Goal: Task Accomplishment & Management: Use online tool/utility

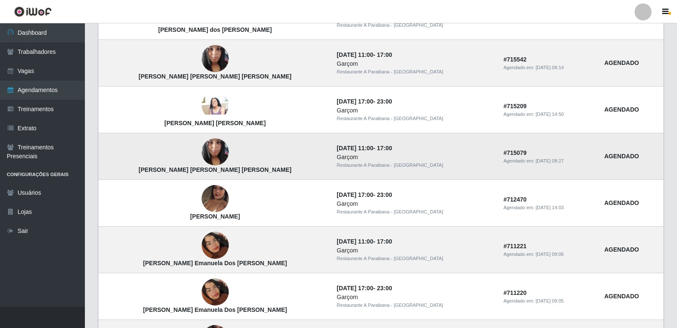
scroll to position [297, 0]
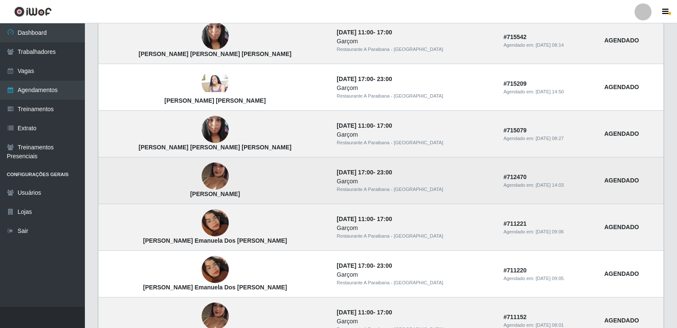
click at [202, 175] on img at bounding box center [215, 176] width 27 height 48
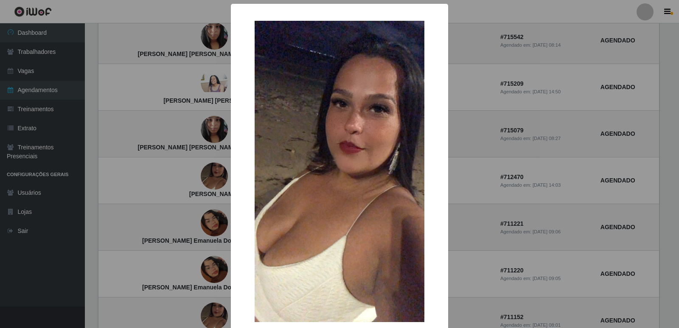
click at [62, 195] on div "× [PERSON_NAME] OK Cancel" at bounding box center [339, 164] width 679 height 328
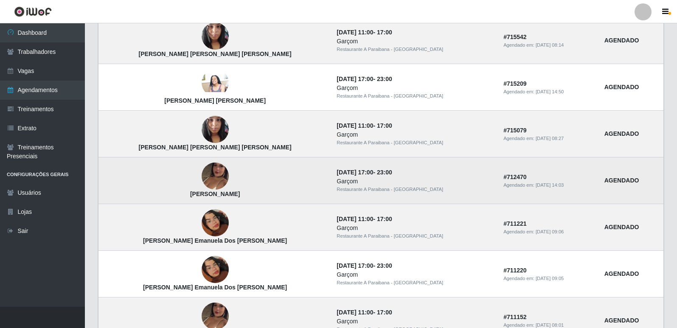
click at [202, 177] on img at bounding box center [215, 176] width 27 height 48
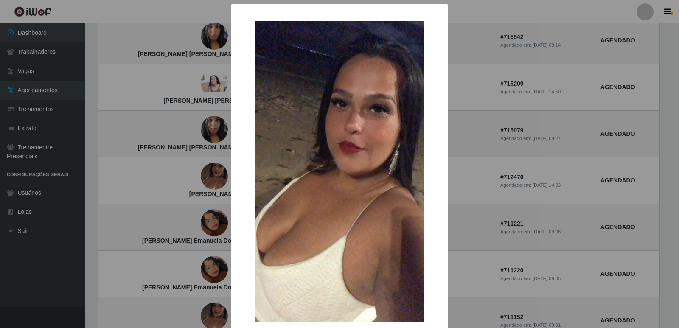
click at [68, 239] on div "× [PERSON_NAME] OK Cancel" at bounding box center [339, 164] width 679 height 328
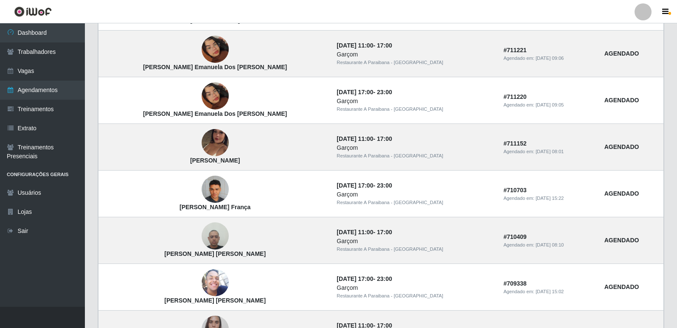
scroll to position [431, 0]
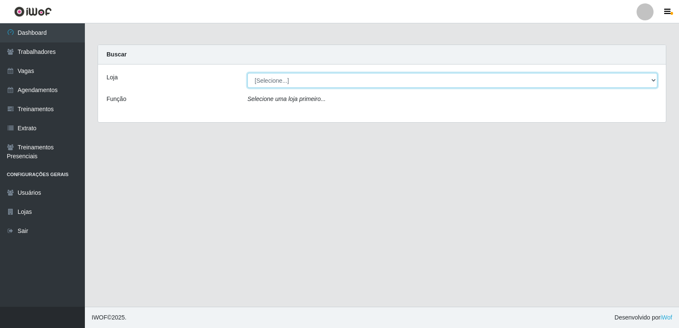
click at [653, 83] on select "[Selecione...] Restaurante A Paraibana - Mangabeira" at bounding box center [452, 80] width 410 height 15
select select "342"
click at [247, 73] on select "[Selecione...] Restaurante A Paraibana - Mangabeira" at bounding box center [452, 80] width 410 height 15
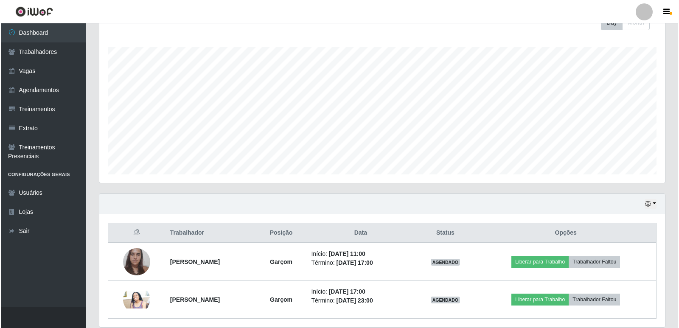
scroll to position [85, 0]
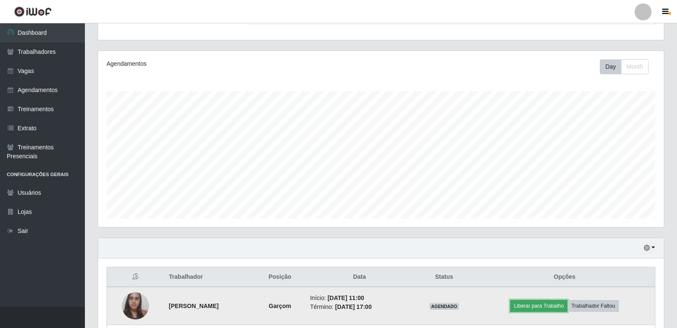
click at [543, 306] on button "Liberar para Trabalho" at bounding box center [538, 306] width 57 height 12
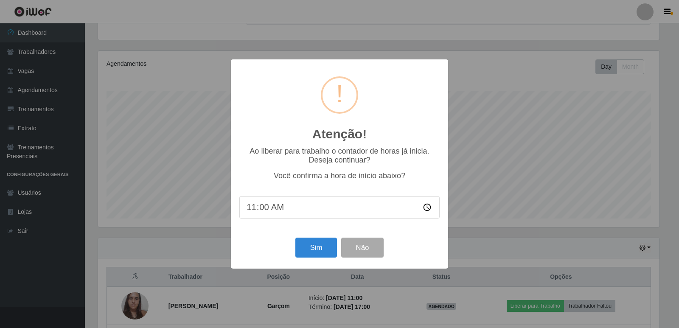
click at [297, 237] on div "Sim Não" at bounding box center [339, 247] width 200 height 24
click at [323, 251] on button "Sim" at bounding box center [315, 248] width 41 height 20
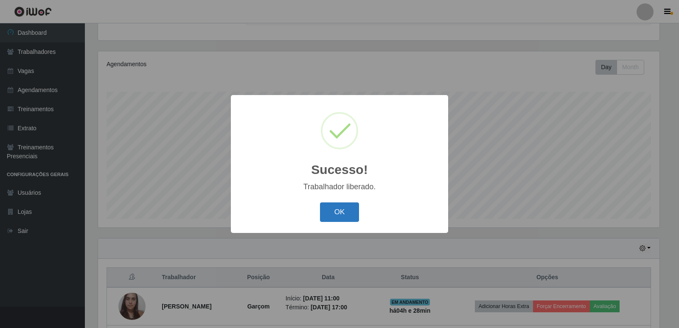
click at [322, 206] on button "OK" at bounding box center [339, 212] width 39 height 20
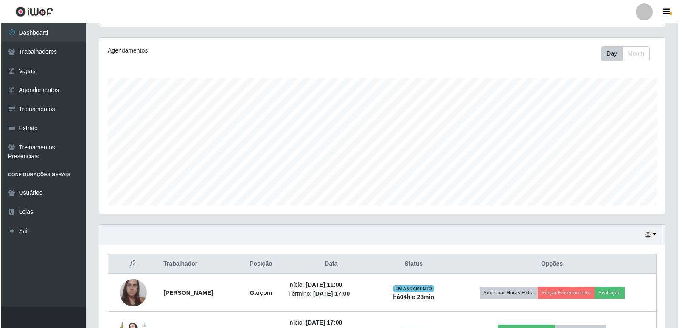
scroll to position [127, 0]
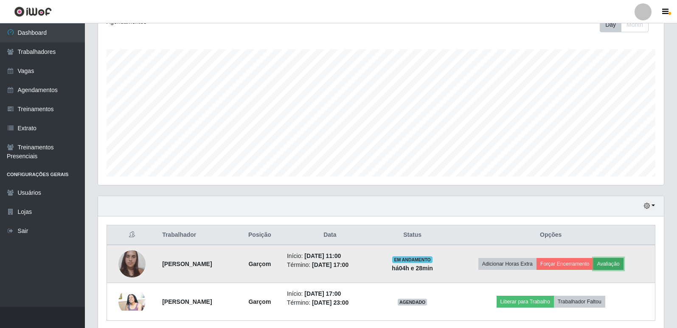
click at [610, 265] on button "Avaliação" at bounding box center [608, 264] width 30 height 12
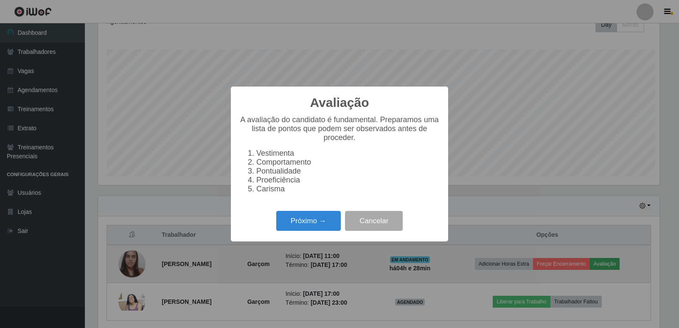
scroll to position [176, 561]
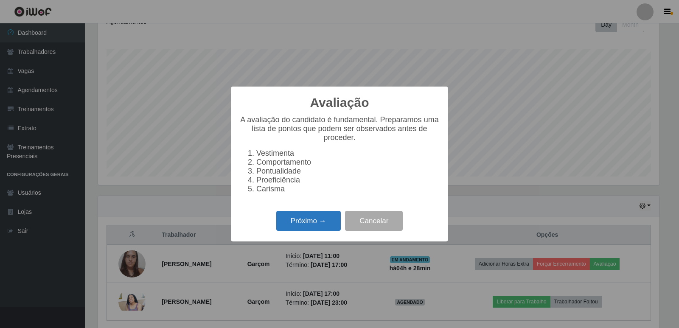
click at [292, 222] on button "Próximo →" at bounding box center [308, 221] width 64 height 20
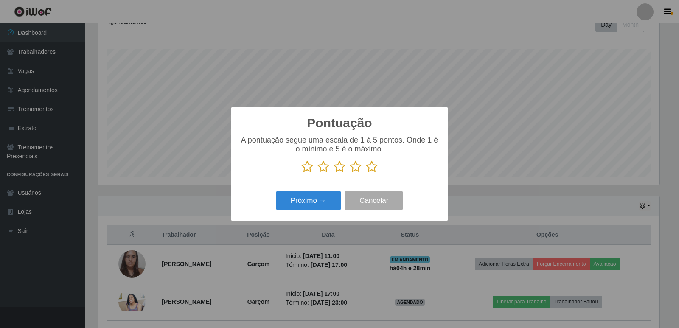
click at [372, 168] on icon at bounding box center [372, 166] width 12 height 13
click at [366, 173] on input "radio" at bounding box center [366, 173] width 0 height 0
click at [309, 205] on button "Próximo →" at bounding box center [308, 200] width 64 height 20
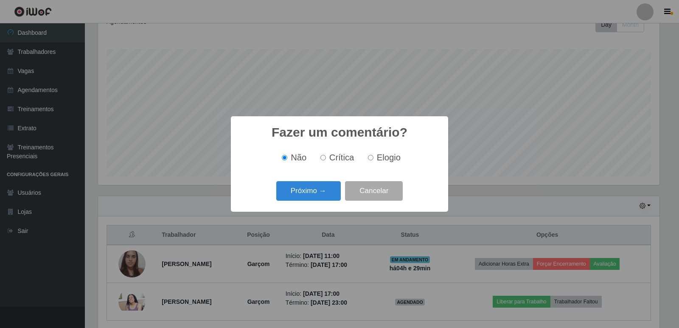
click at [370, 160] on input "Elogio" at bounding box center [371, 158] width 6 height 6
radio input "true"
click at [330, 187] on button "Próximo →" at bounding box center [308, 191] width 64 height 20
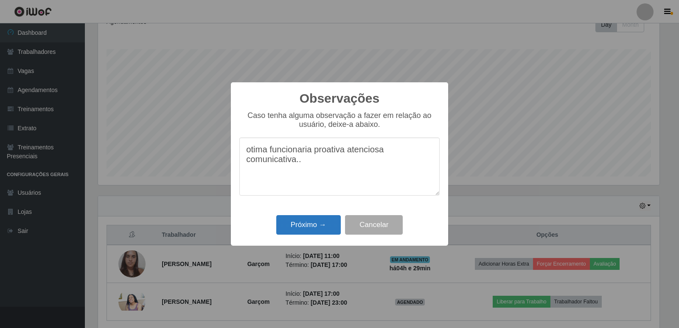
type textarea "otima funcionaria proativa atenciosa comunicativa.."
click at [314, 227] on button "Próximo →" at bounding box center [308, 225] width 64 height 20
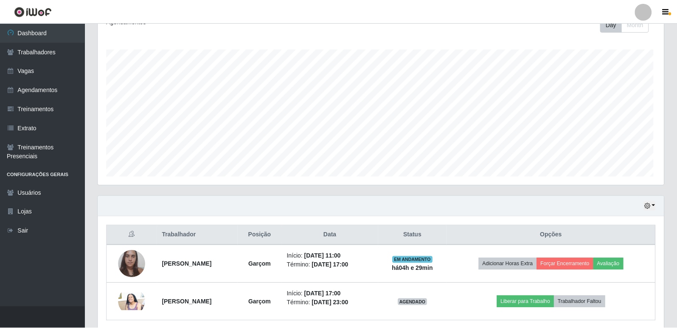
scroll to position [176, 566]
